Goal: Task Accomplishment & Management: Use online tool/utility

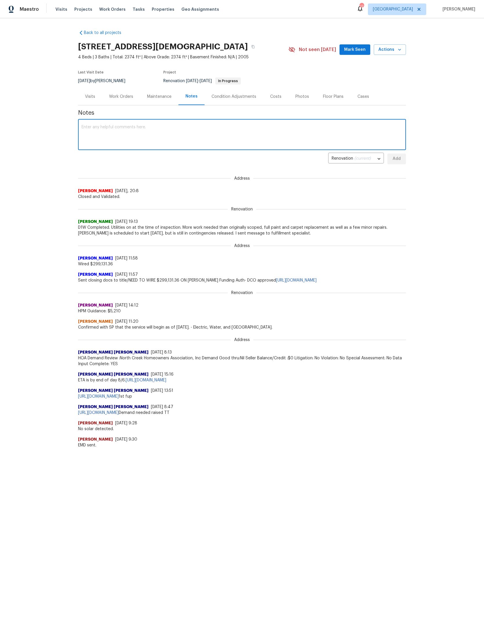
scroll to position [0, 64]
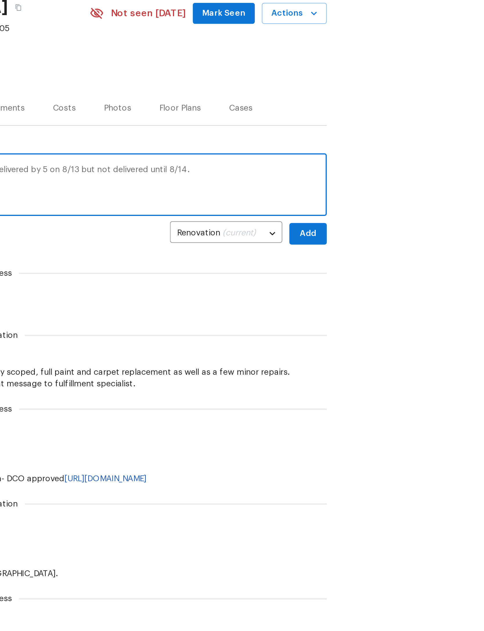
type textarea "Home is prepped and paint started. Paint was delivered late, was supposed to be…"
click at [392, 155] on span "Add" at bounding box center [396, 158] width 9 height 7
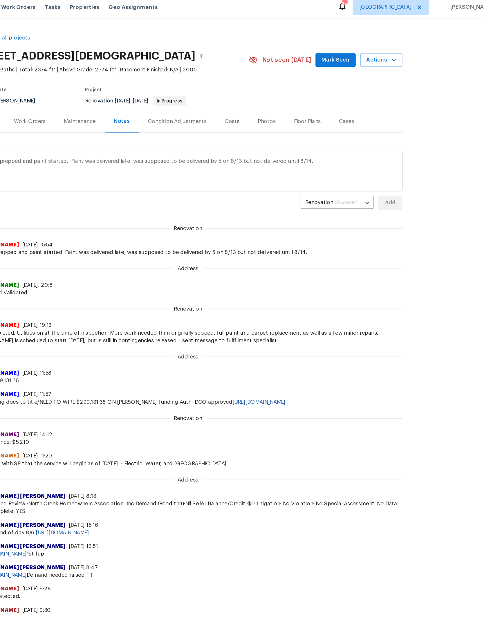
click at [344, 46] on span "Mark Seen" at bounding box center [354, 49] width 21 height 7
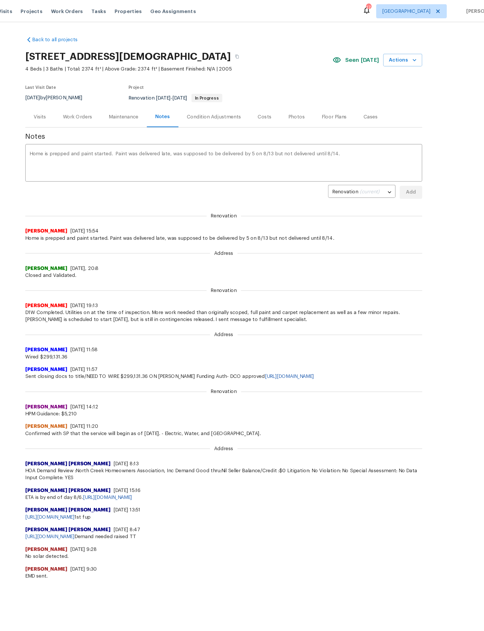
click at [374, 45] on button "Actions" at bounding box center [390, 49] width 32 height 11
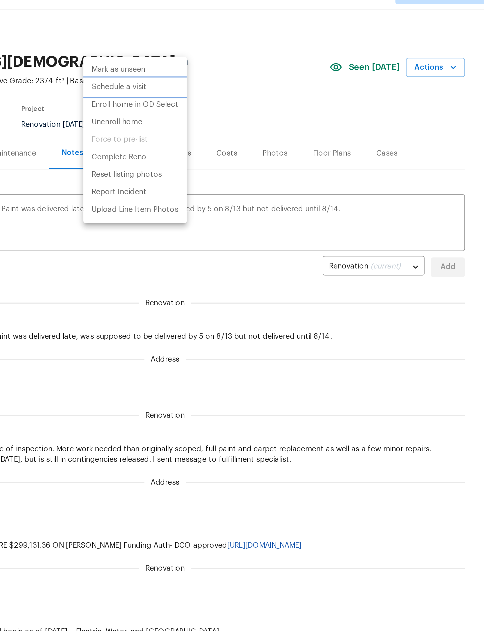
click at [202, 57] on p "Schedule a visit" at bounding box center [217, 60] width 30 height 6
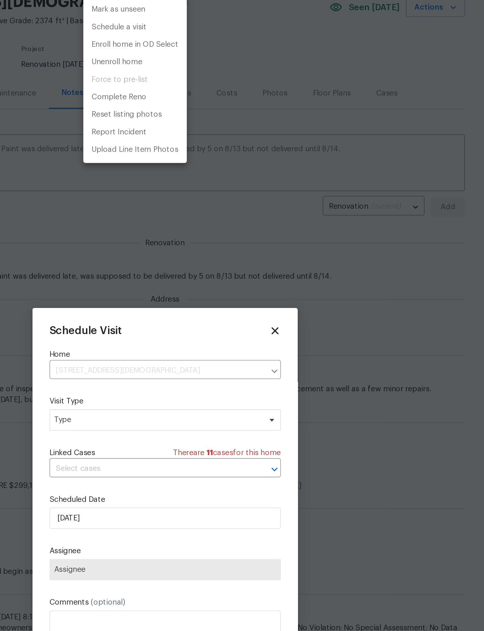
click at [138, 230] on div at bounding box center [242, 315] width 484 height 631
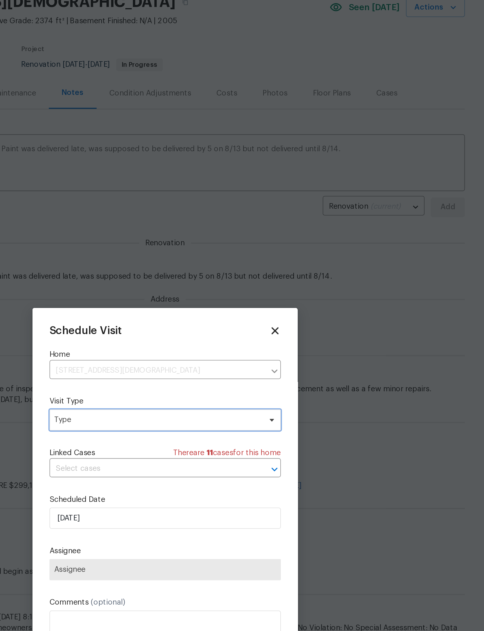
click at [181, 272] on span "Type" at bounding box center [237, 275] width 113 height 6
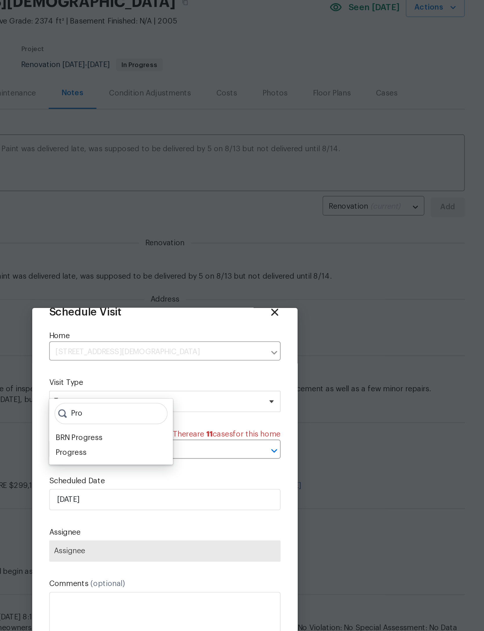
scroll to position [19, 0]
type input "Pro"
click at [182, 291] on div "Progress" at bounding box center [190, 294] width 17 height 6
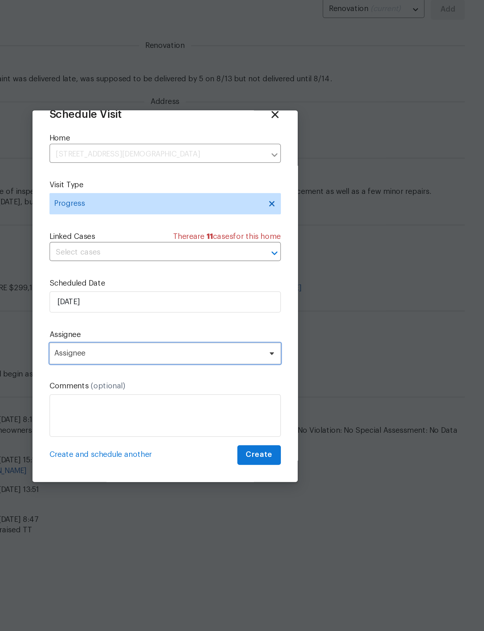
click at [181, 345] on span "Assignee" at bounding box center [238, 347] width 114 height 5
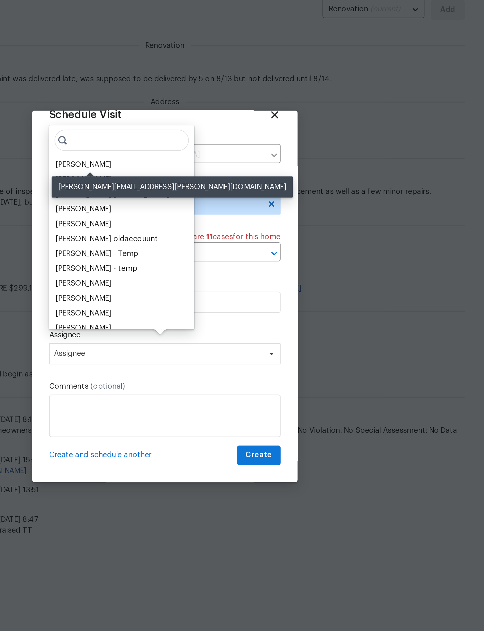
click at [182, 241] on div "[PERSON_NAME]" at bounding box center [197, 244] width 30 height 6
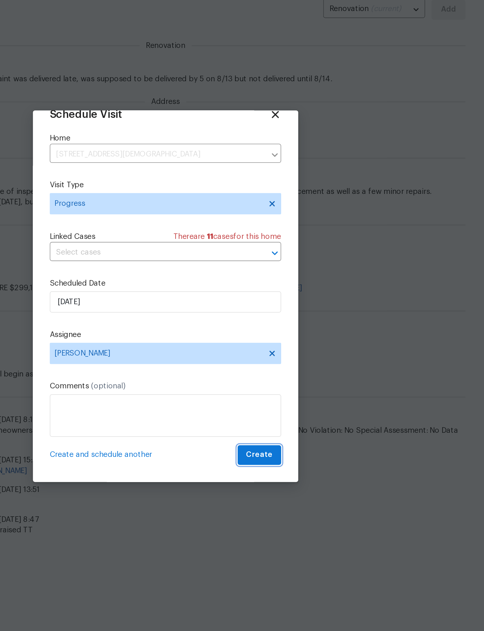
click at [286, 399] on span "Create" at bounding box center [293, 402] width 15 height 7
